Goal: Obtain resource: Download file/media

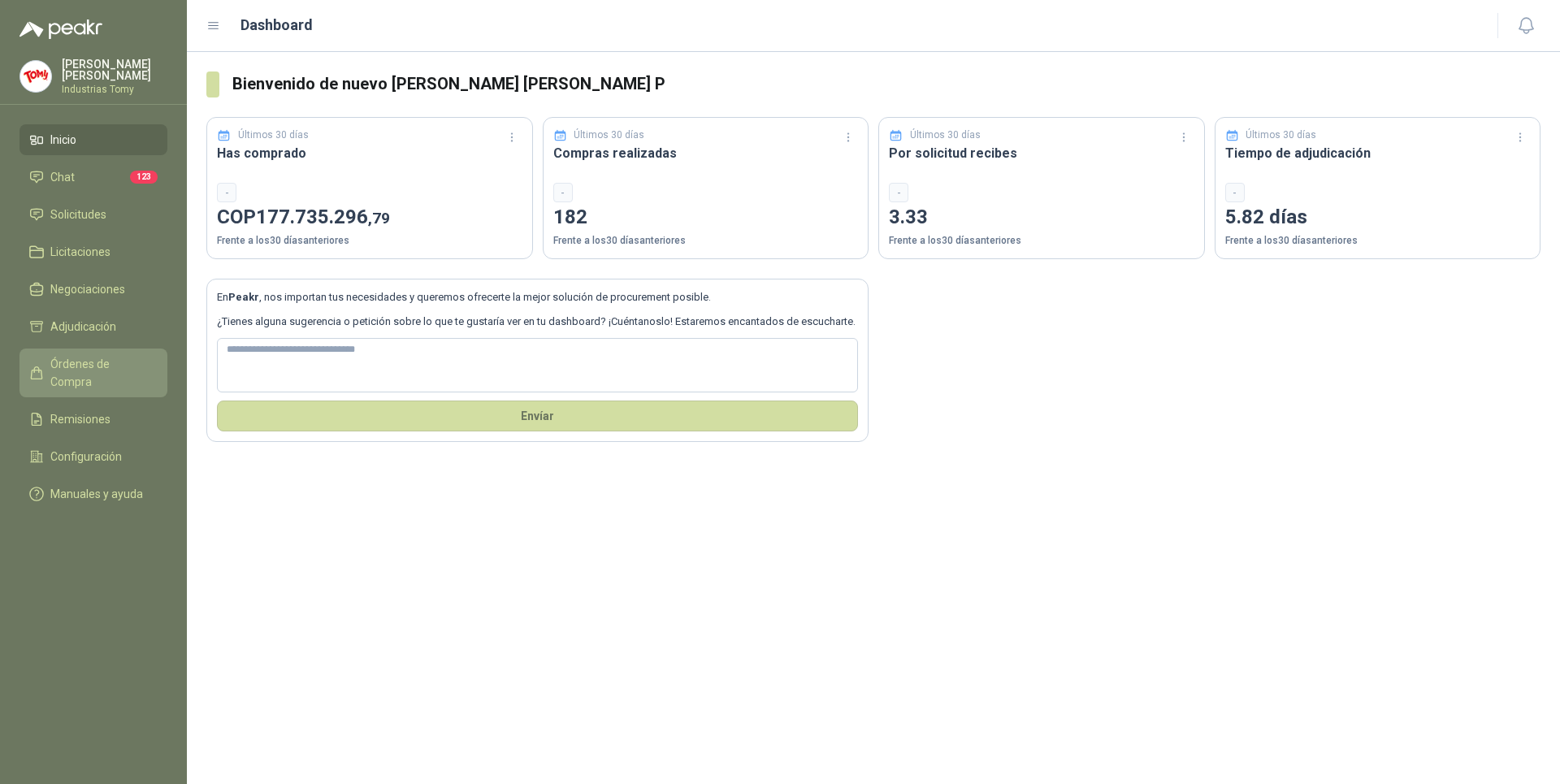
click at [138, 352] on link "Órdenes de Compra" at bounding box center [93, 373] width 148 height 49
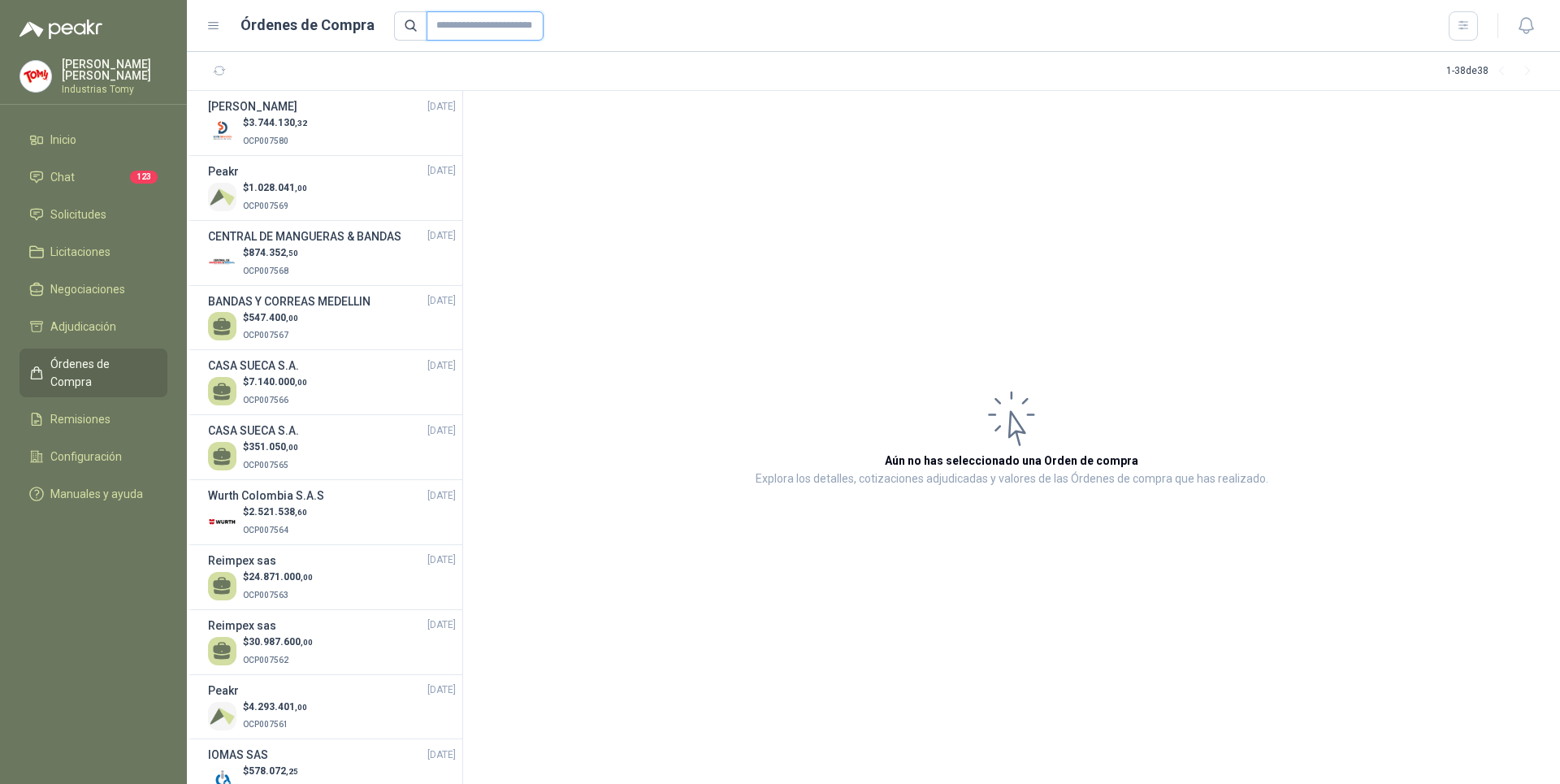
click at [485, 30] on input "text" at bounding box center [485, 26] width 117 height 29
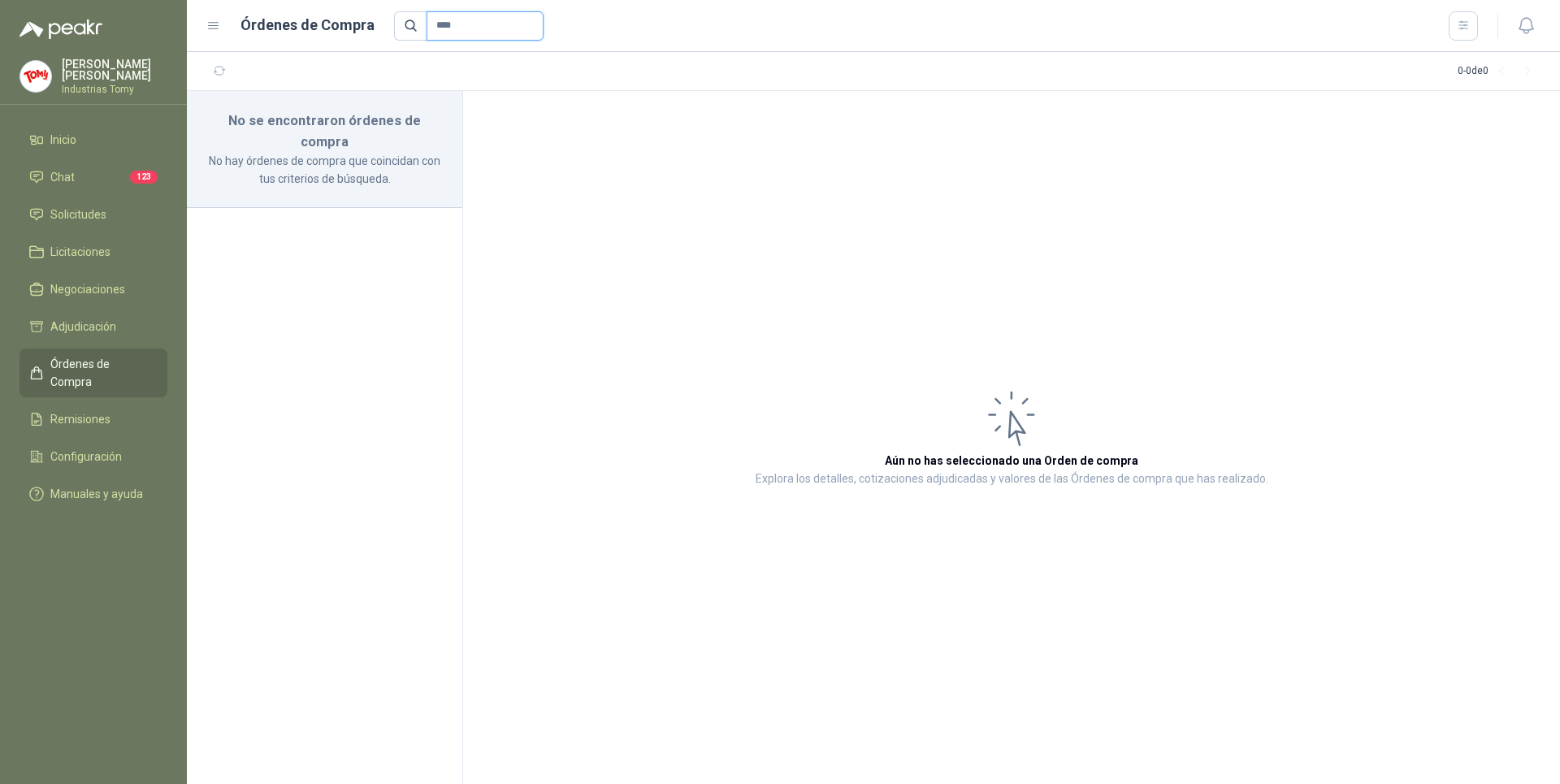
type input "***"
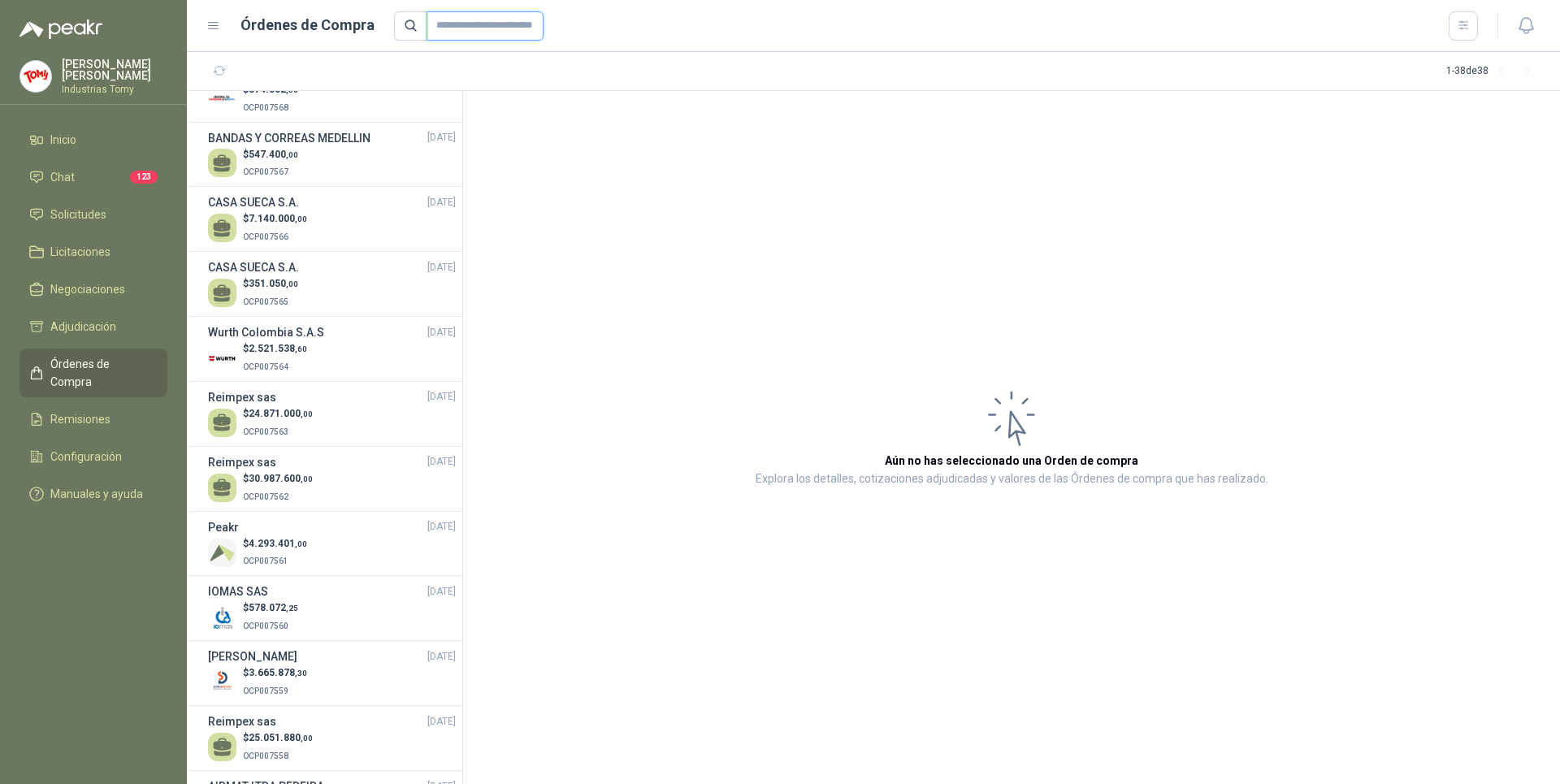
scroll to position [82, 0]
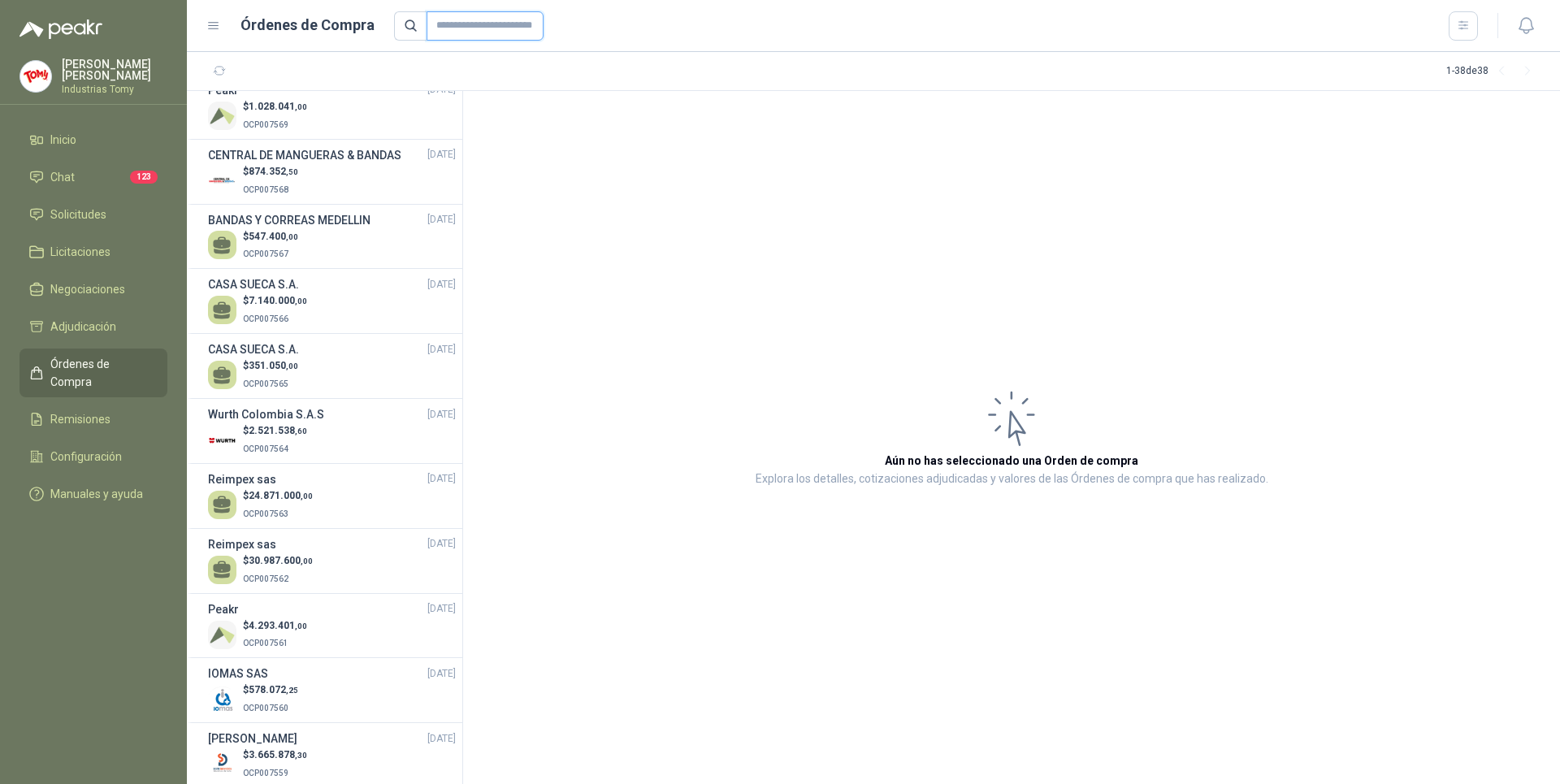
click at [476, 31] on input "text" at bounding box center [485, 26] width 117 height 29
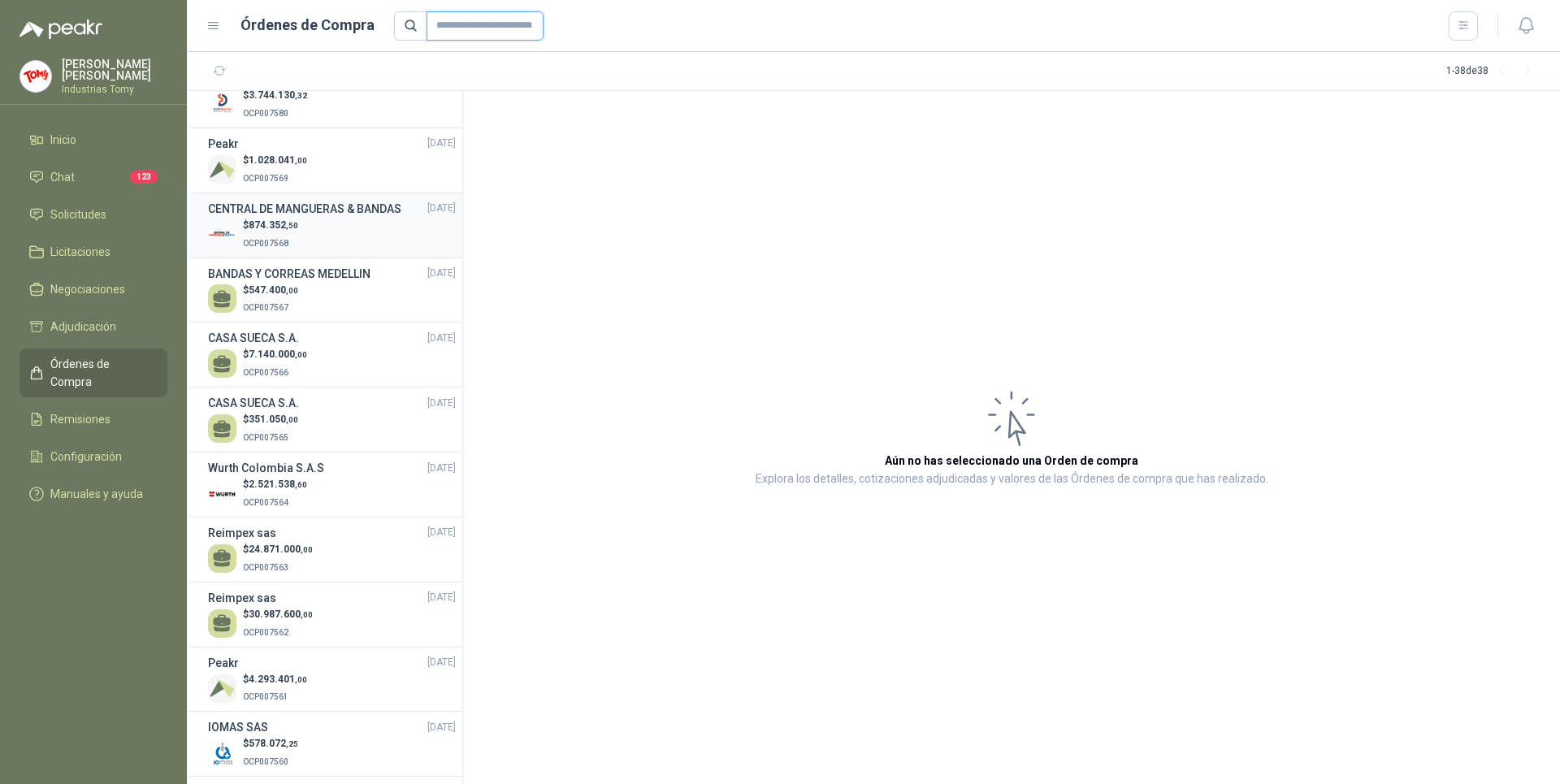
scroll to position [0, 0]
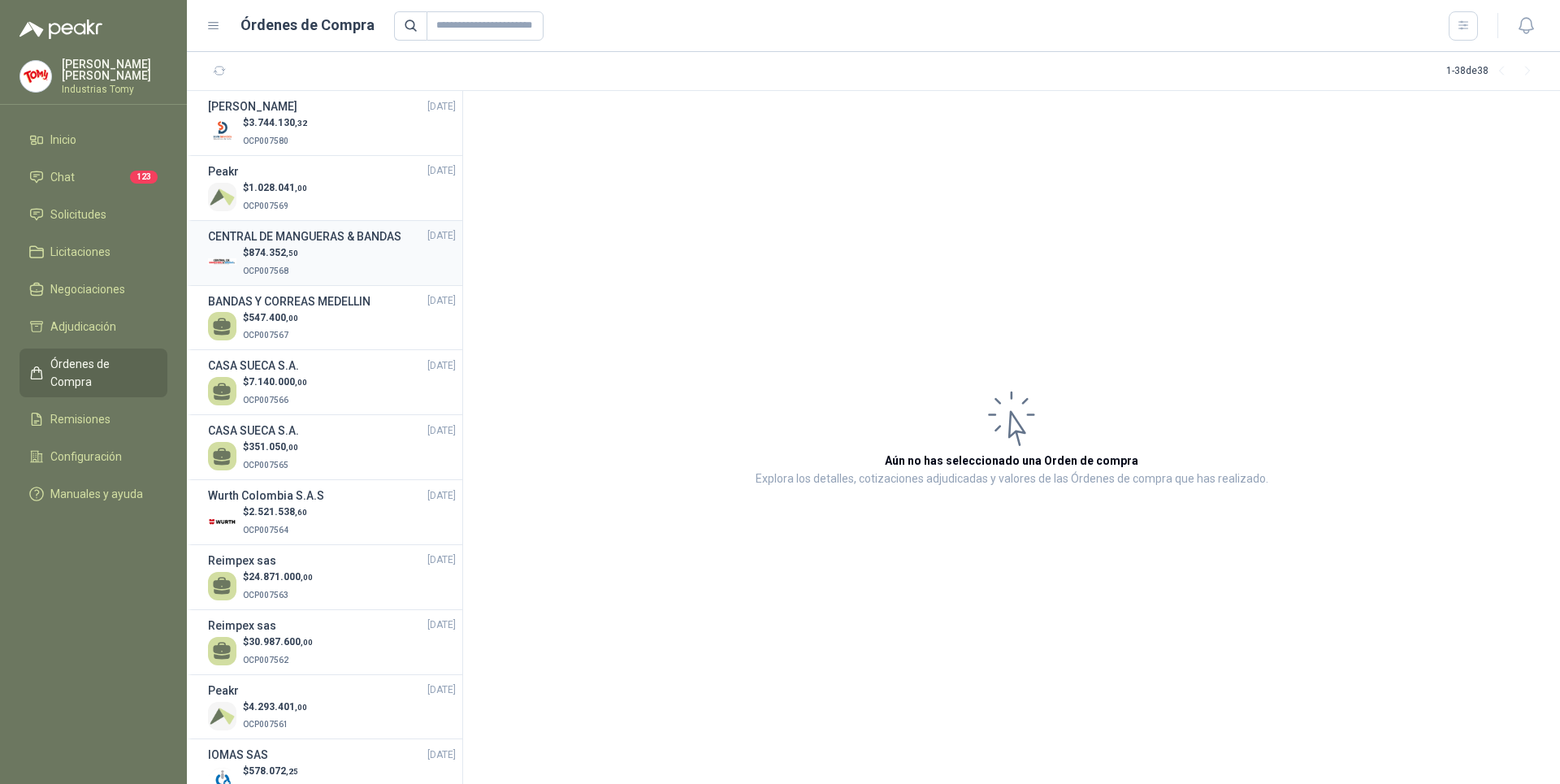
click at [344, 269] on div "$ 874.352 ,50 OCP007568" at bounding box center [332, 262] width 248 height 34
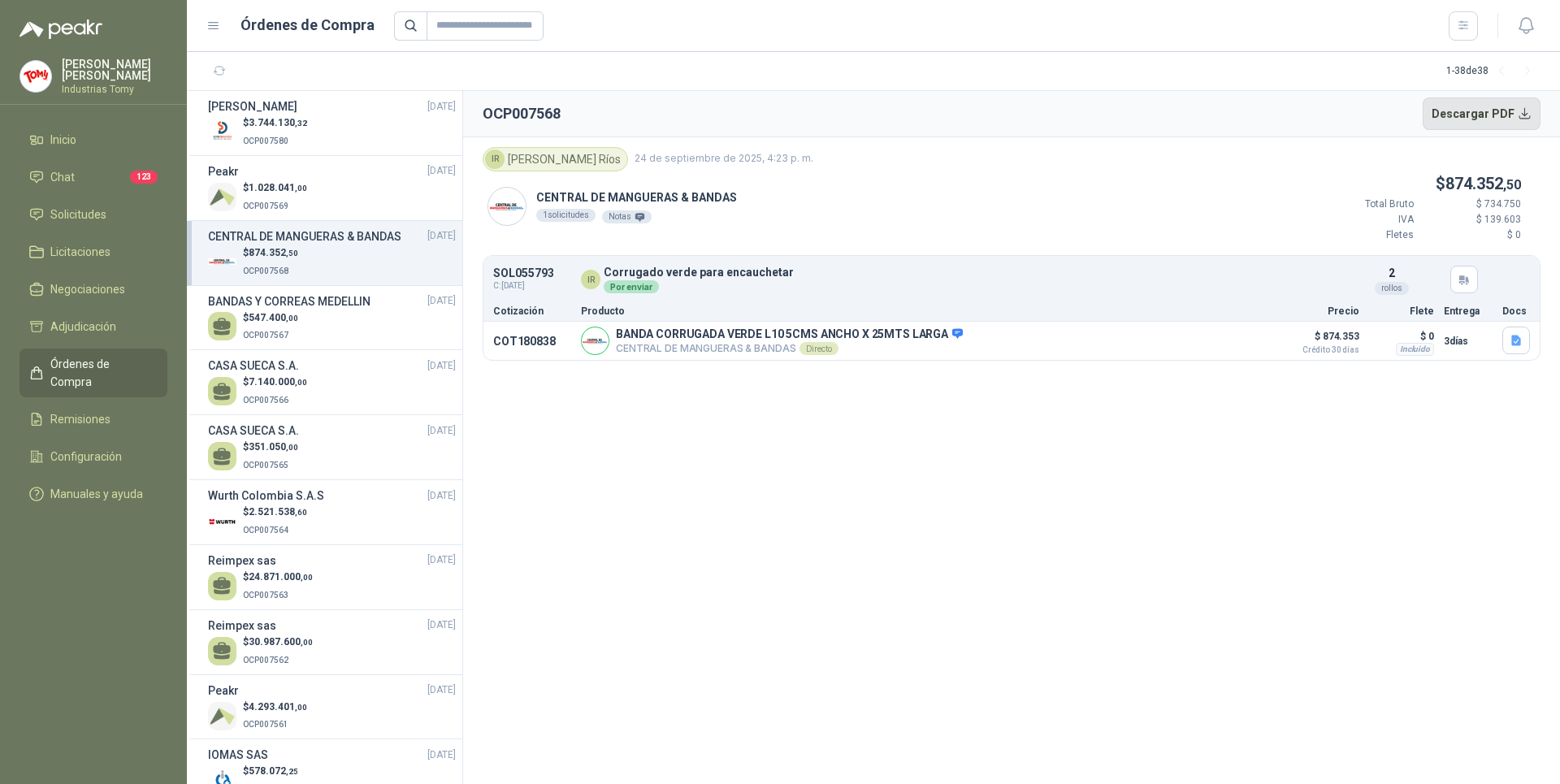
click at [1457, 111] on button "Descargar PDF" at bounding box center [1482, 113] width 119 height 33
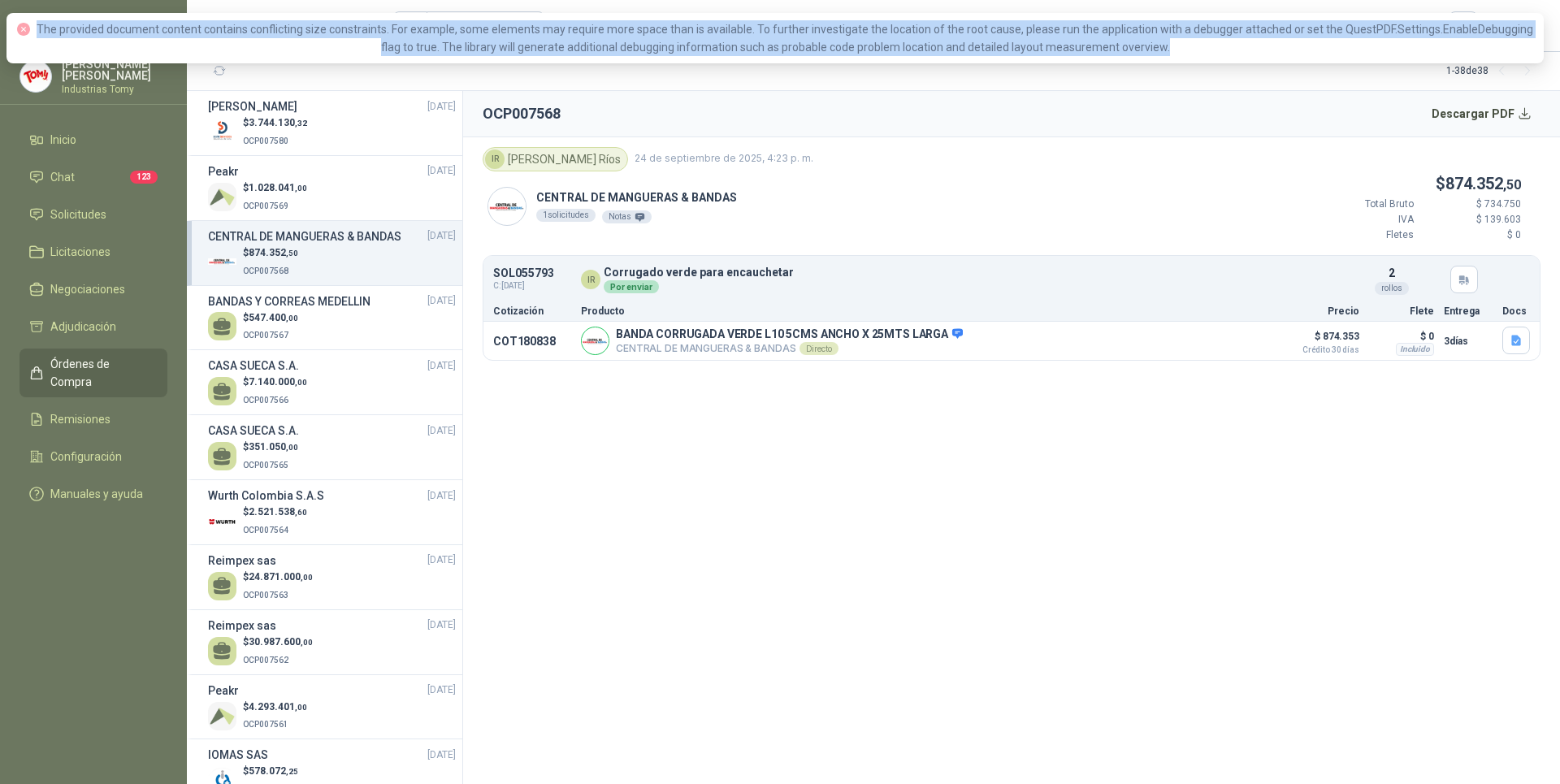
drag, startPoint x: 1173, startPoint y: 53, endPoint x: 37, endPoint y: 27, distance: 1136.3
click at [37, 27] on div "The provided document content contains conflicting size constraints. For exampl…" at bounding box center [775, 38] width 1518 height 36
click at [902, 547] on section "OCP007568 Descargar PDF IR [PERSON_NAME] 24 de septiembre de 2025, 4:23 p. m. C…" at bounding box center [1011, 437] width 1097 height 693
